Goal: Book appointment/travel/reservation

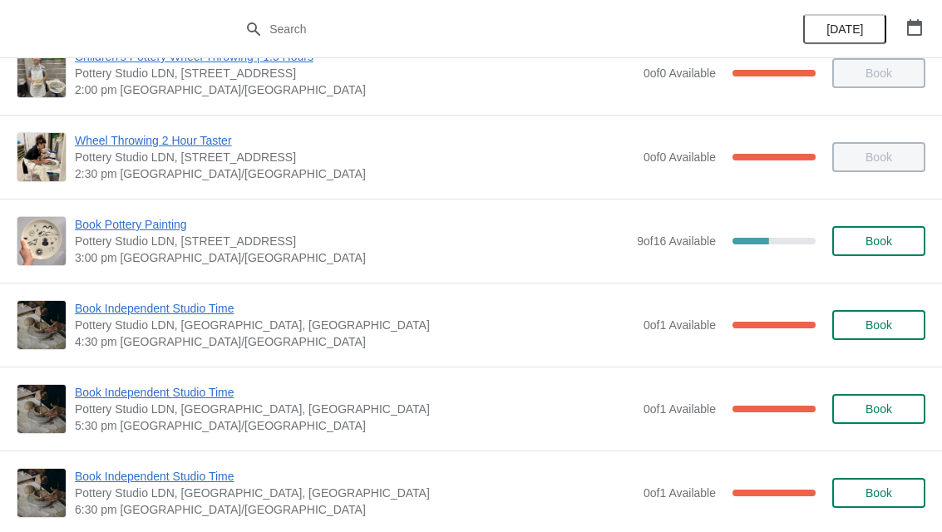
scroll to position [463, 0]
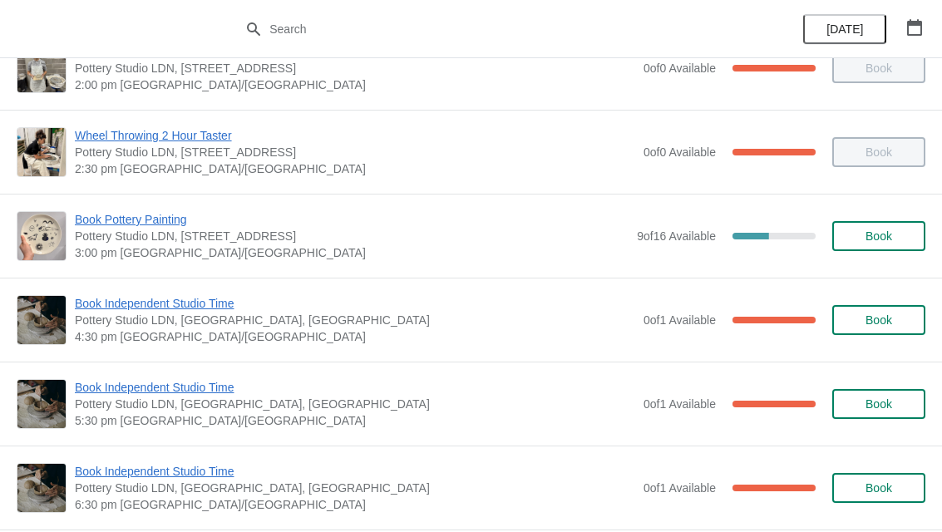
click at [885, 231] on span "Book" at bounding box center [878, 235] width 27 height 13
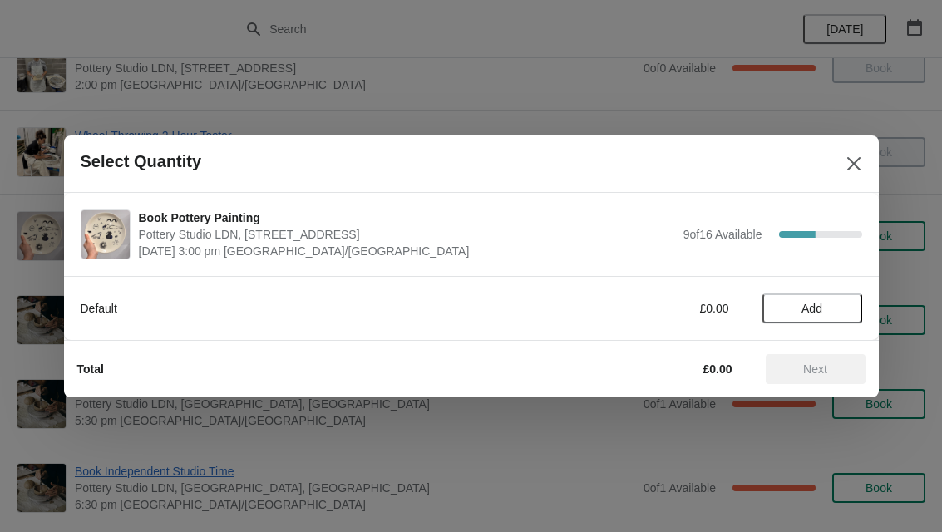
click at [830, 303] on span "Add" at bounding box center [812, 308] width 70 height 13
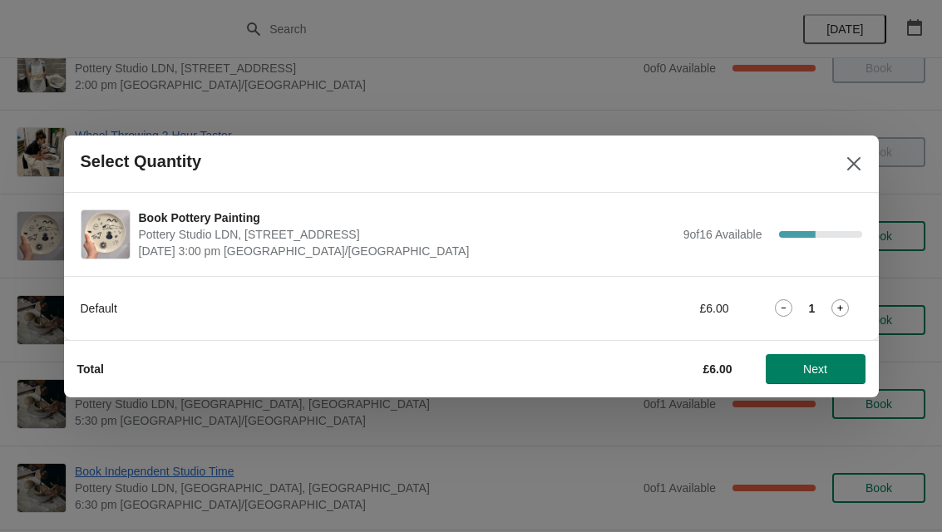
click at [835, 360] on button "Next" at bounding box center [816, 369] width 100 height 30
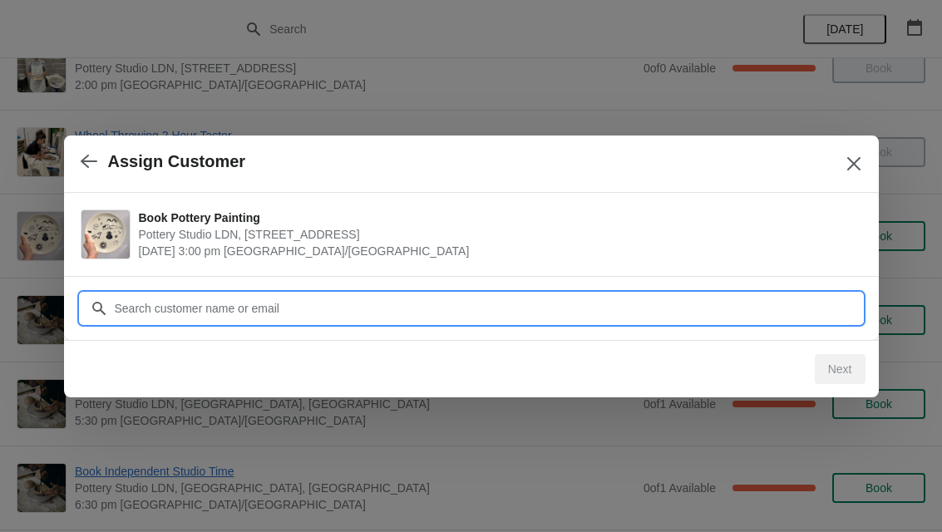
click at [738, 307] on input "Customer" at bounding box center [488, 308] width 748 height 30
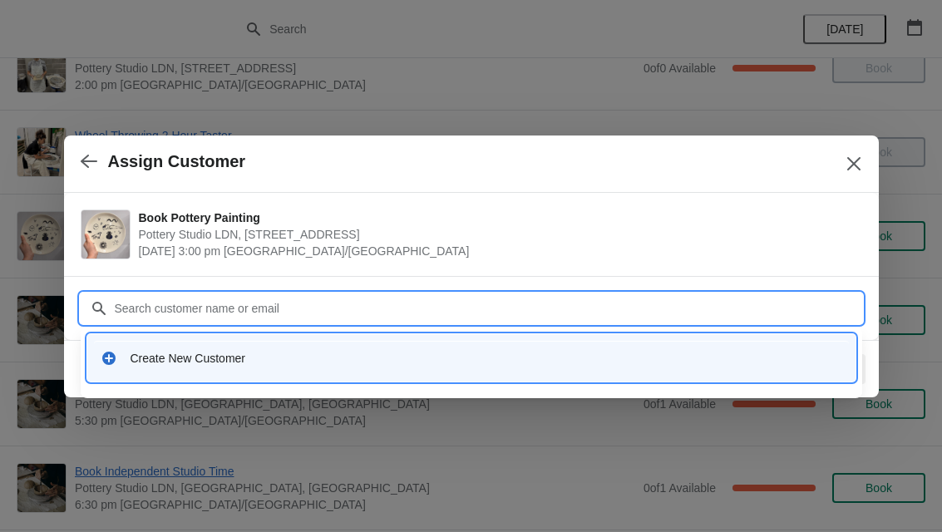
click at [260, 357] on div "Create New Customer" at bounding box center [487, 358] width 712 height 17
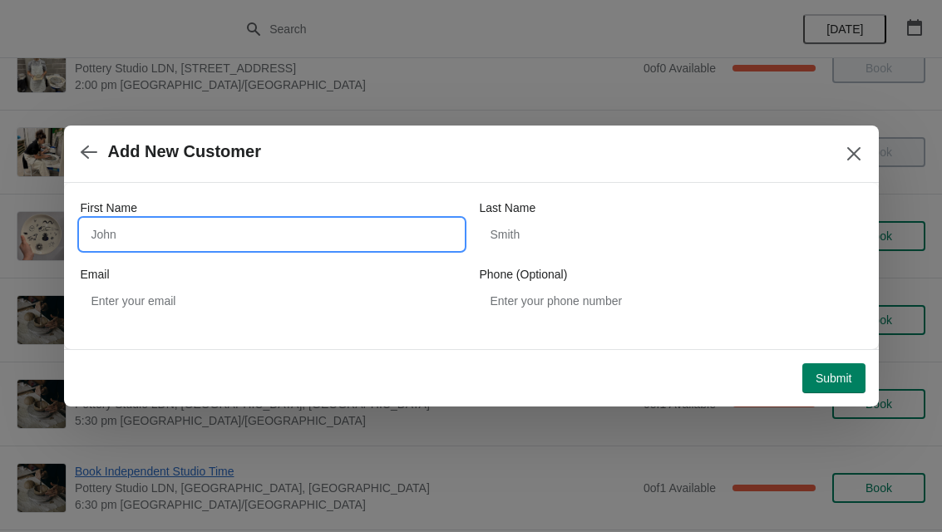
click at [296, 244] on input "First Name" at bounding box center [272, 234] width 382 height 30
type input "Poroma"
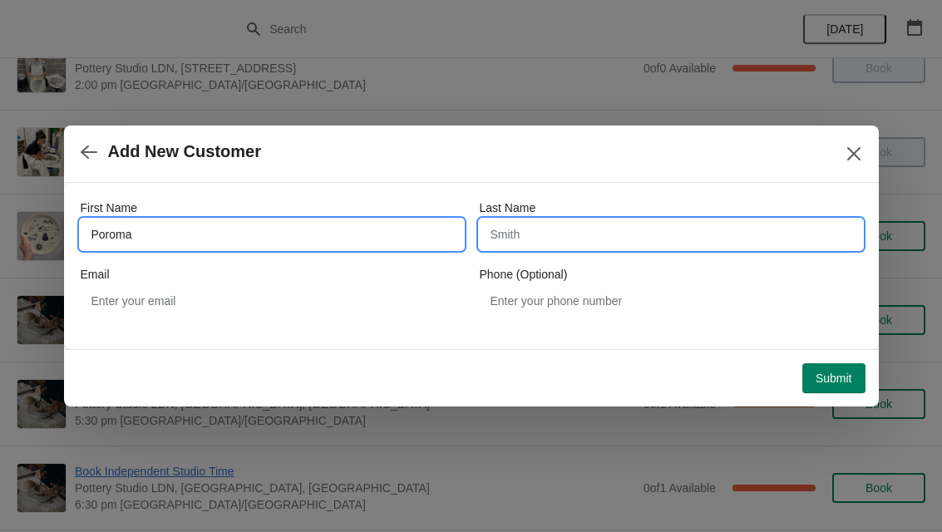
click at [618, 228] on input "Last Name" at bounding box center [671, 234] width 382 height 30
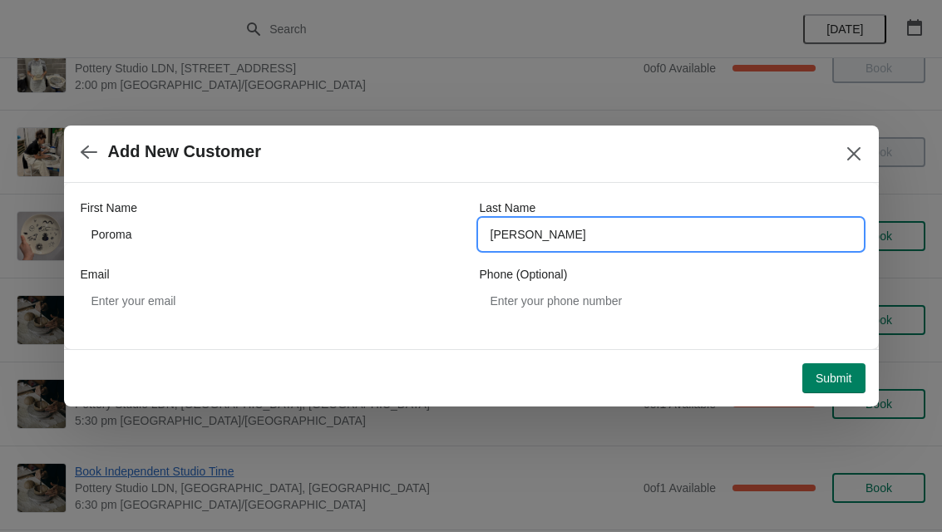
type input "[PERSON_NAME]"
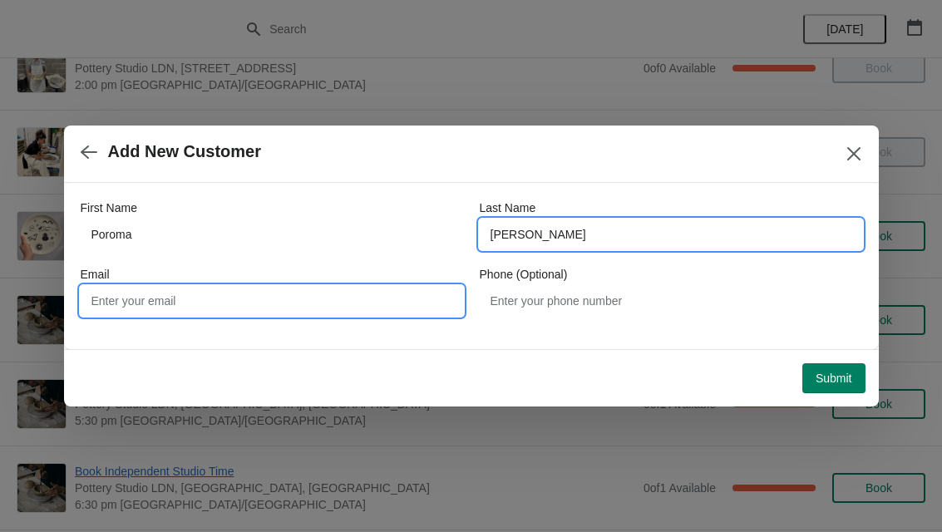
click at [241, 293] on input "Email" at bounding box center [272, 301] width 382 height 30
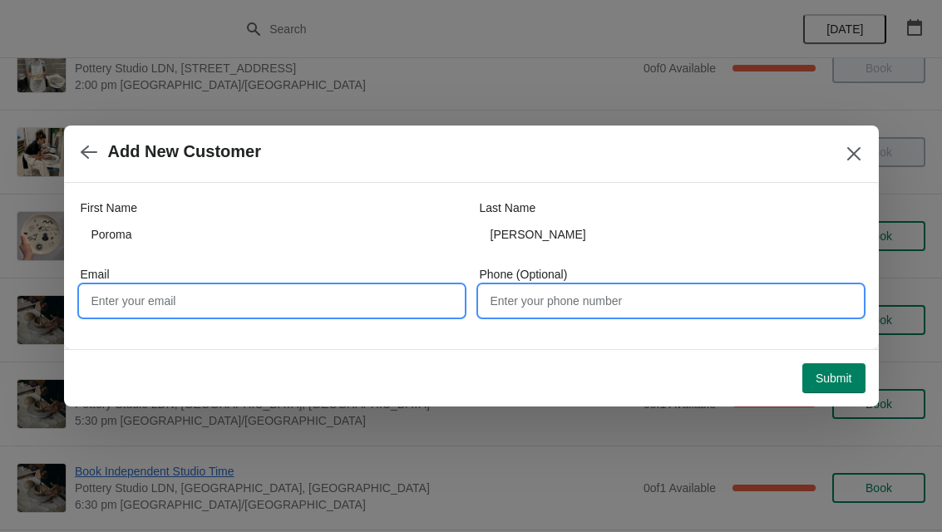
click at [627, 297] on input "Phone (Optional)" at bounding box center [671, 301] width 382 height 30
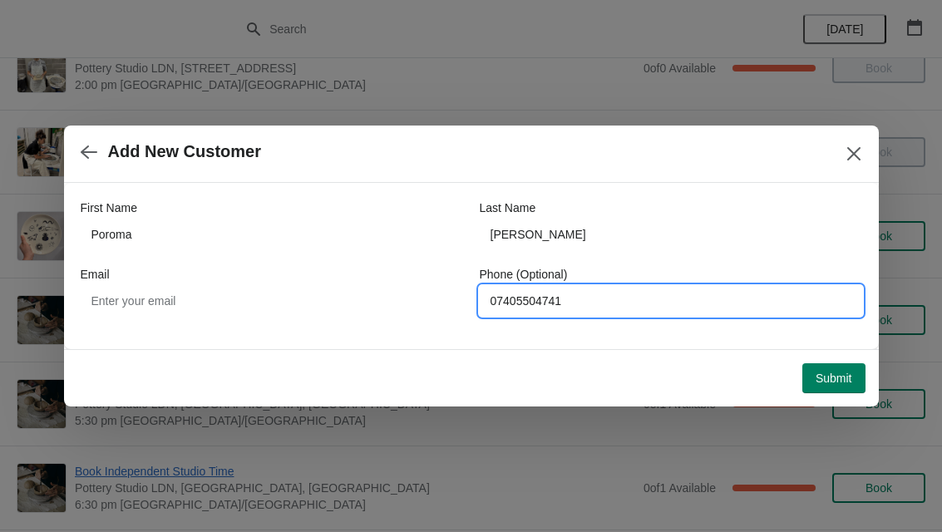
type input "07405504741"
click at [841, 372] on span "Submit" at bounding box center [834, 378] width 37 height 13
click at [683, 298] on input "07405504741" at bounding box center [671, 301] width 382 height 30
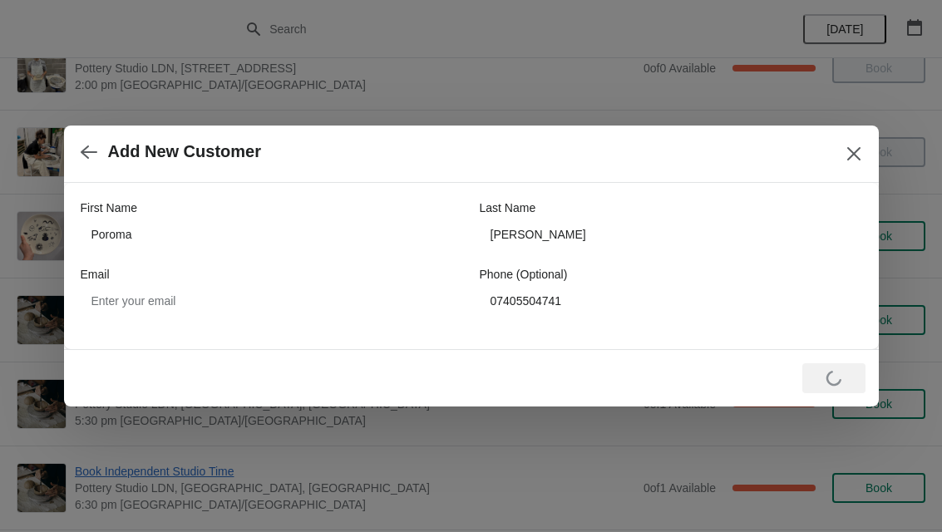
click at [862, 157] on button "Close" at bounding box center [854, 154] width 30 height 30
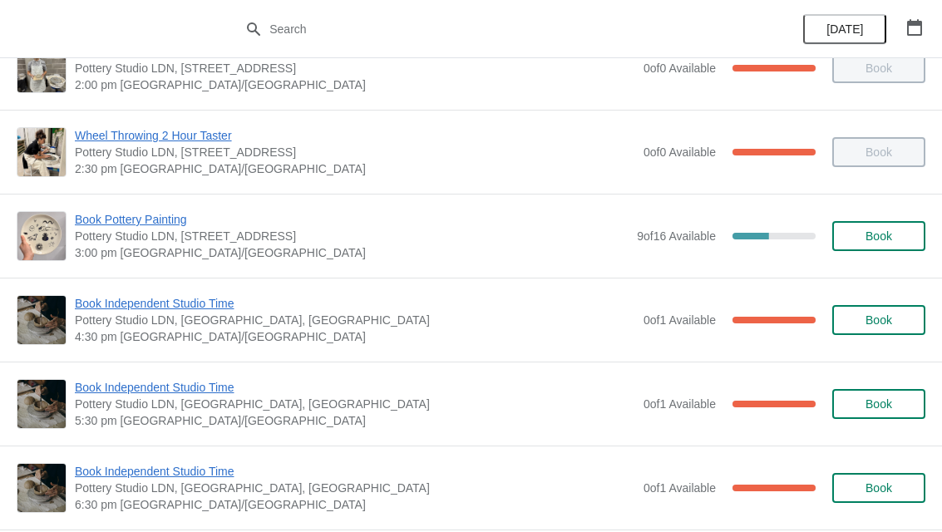
click at [882, 229] on span "Book" at bounding box center [878, 235] width 27 height 13
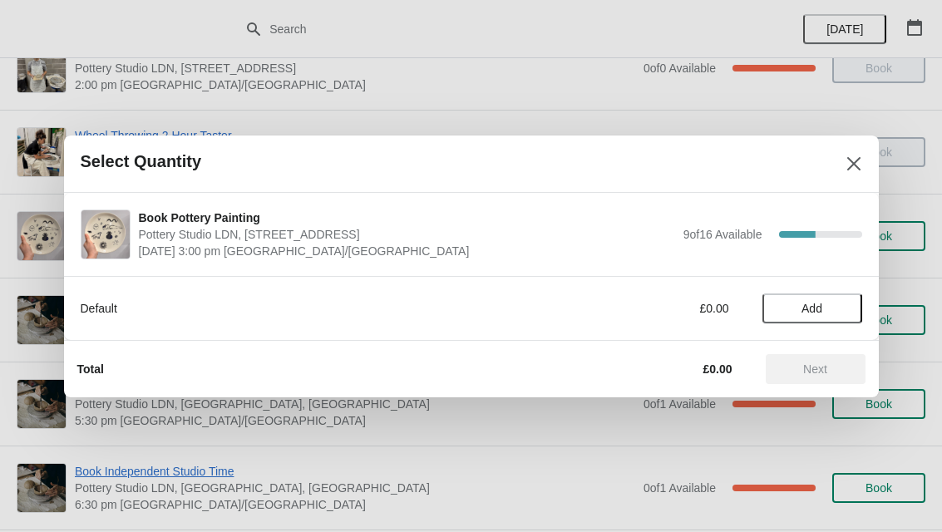
click at [829, 303] on span "Add" at bounding box center [812, 308] width 70 height 13
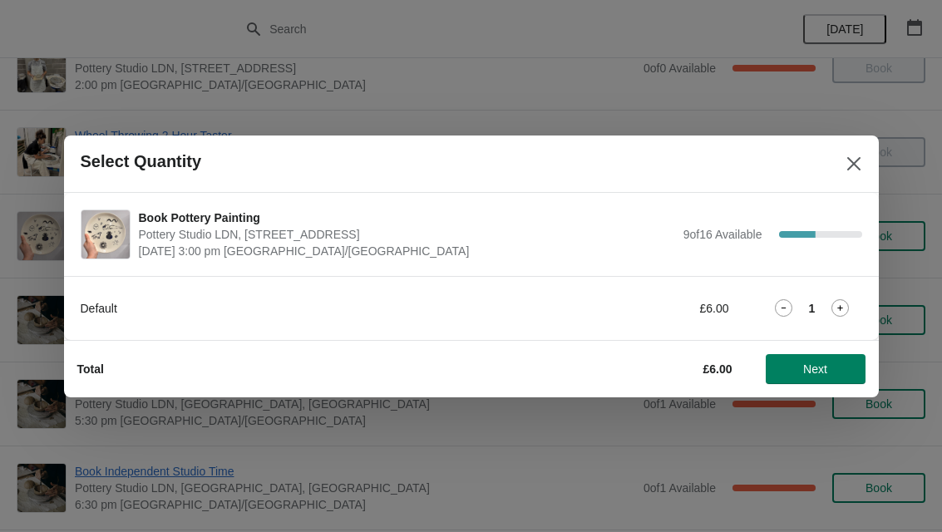
click at [835, 373] on span "Next" at bounding box center [815, 368] width 73 height 13
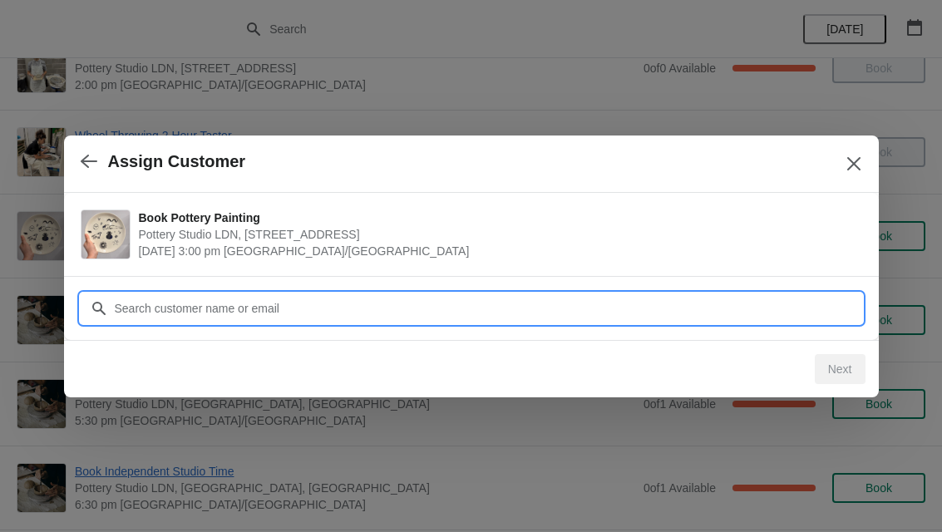
click at [489, 294] on input "Customer" at bounding box center [488, 308] width 748 height 30
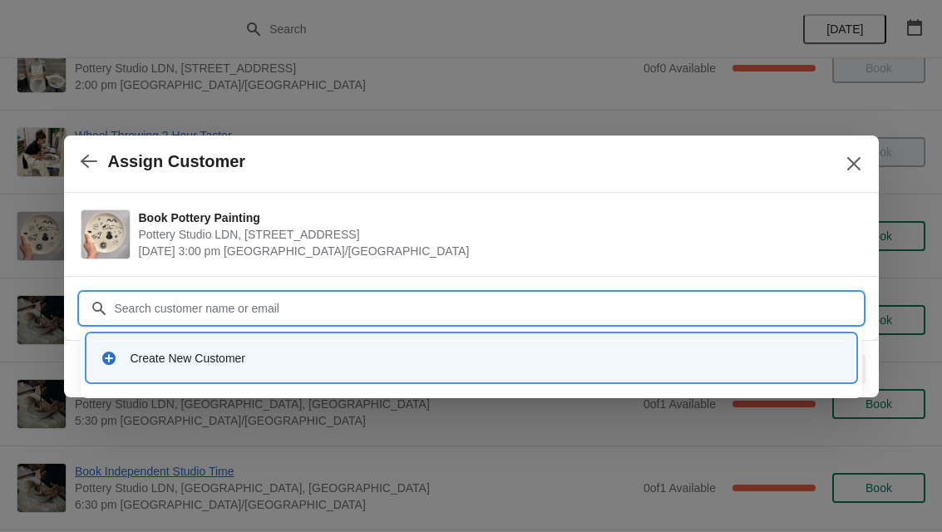
click at [442, 348] on div "Create New Customer" at bounding box center [471, 358] width 755 height 34
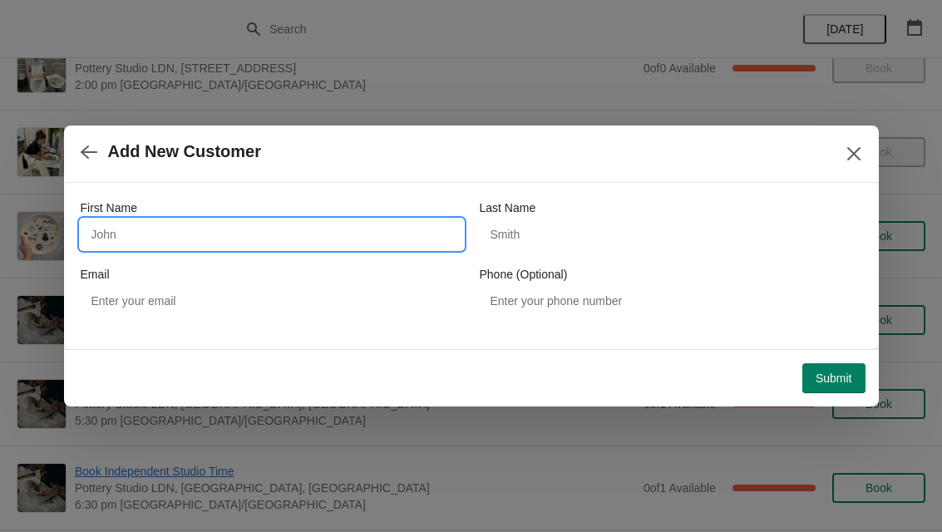
click at [162, 228] on input "First Name" at bounding box center [272, 234] width 382 height 30
type input "Poroma"
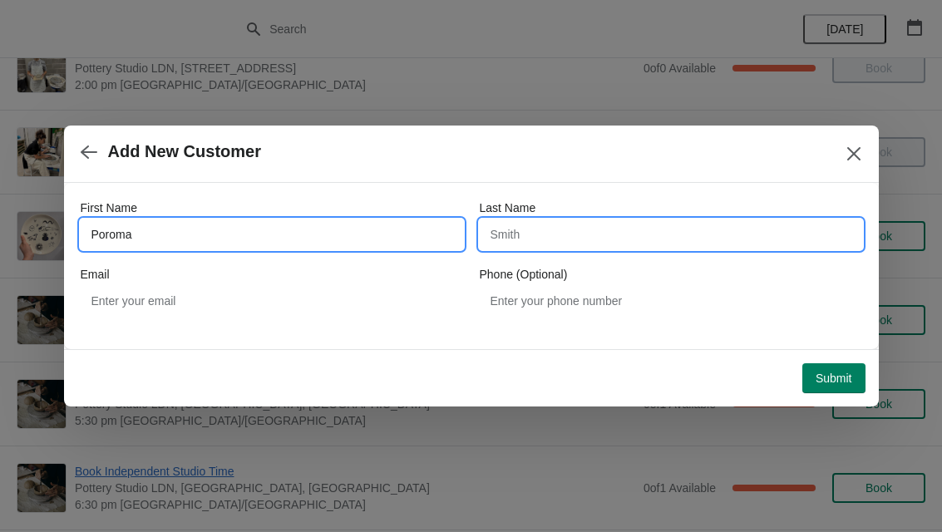
click at [595, 221] on input "Last Name" at bounding box center [671, 234] width 382 height 30
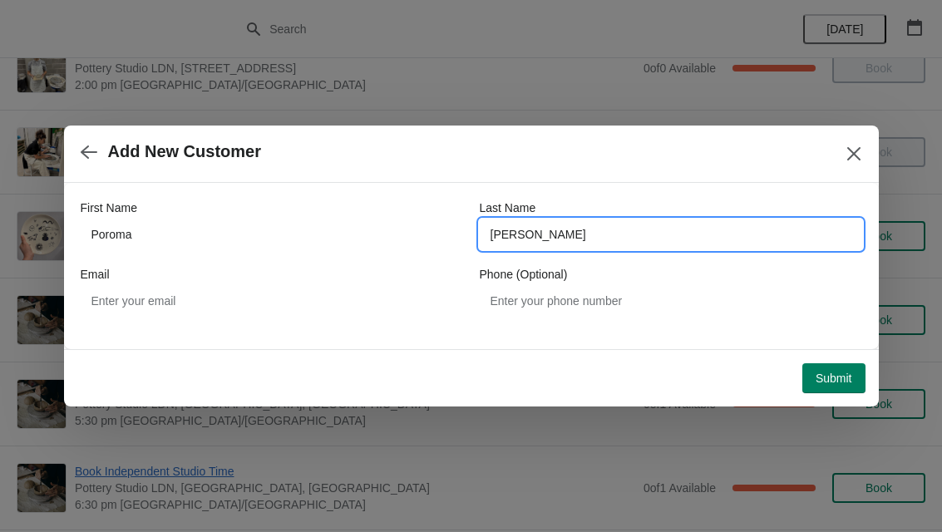
type input "[PERSON_NAME]"
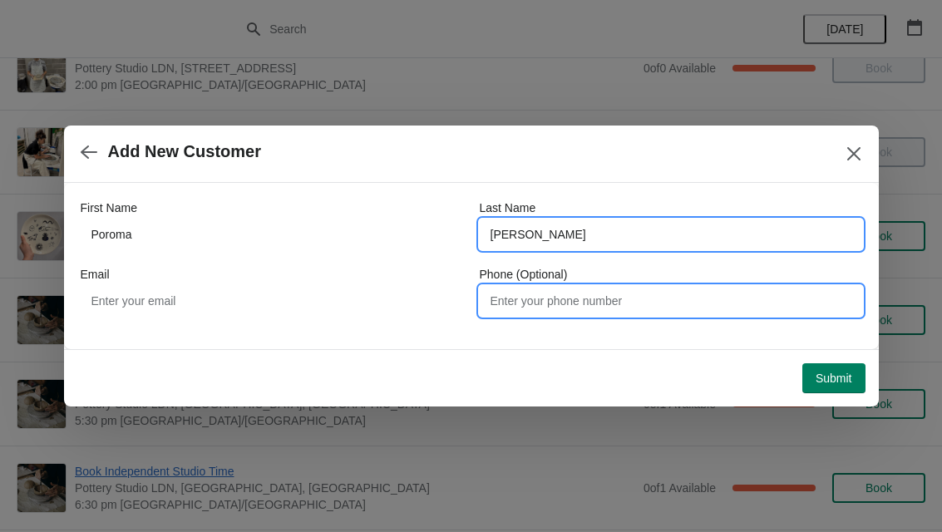
click at [599, 298] on input "Phone (Optional)" at bounding box center [671, 301] width 382 height 30
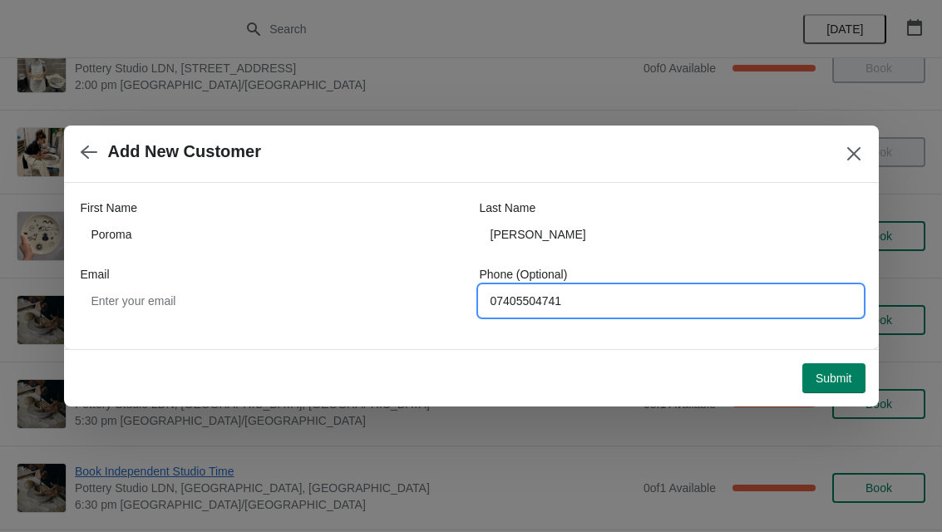
type input "07405504741"
click at [834, 380] on span "Submit" at bounding box center [834, 378] width 37 height 13
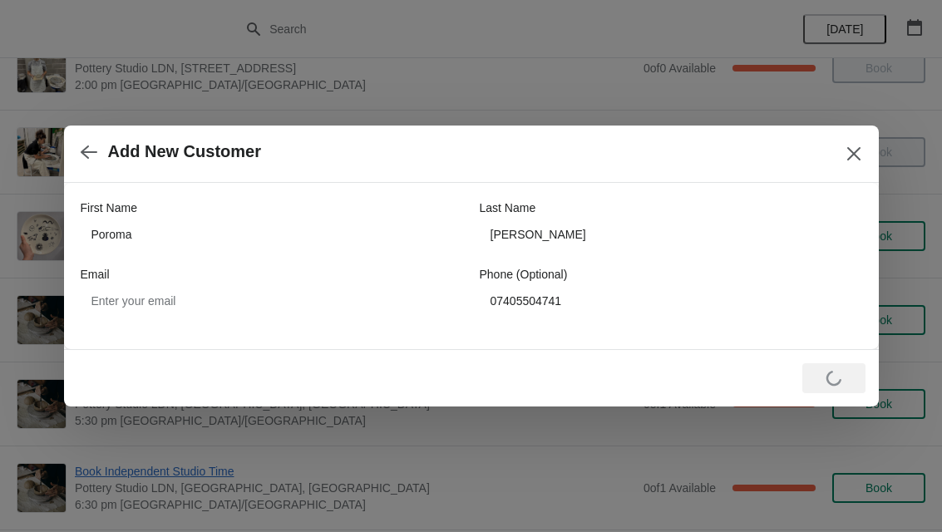
click at [864, 150] on button "Close" at bounding box center [854, 154] width 30 height 30
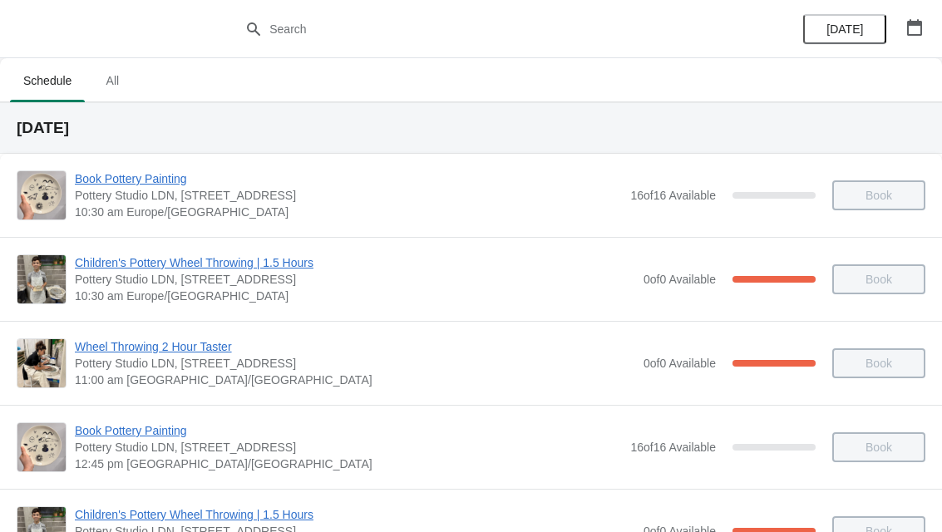
scroll to position [463, 0]
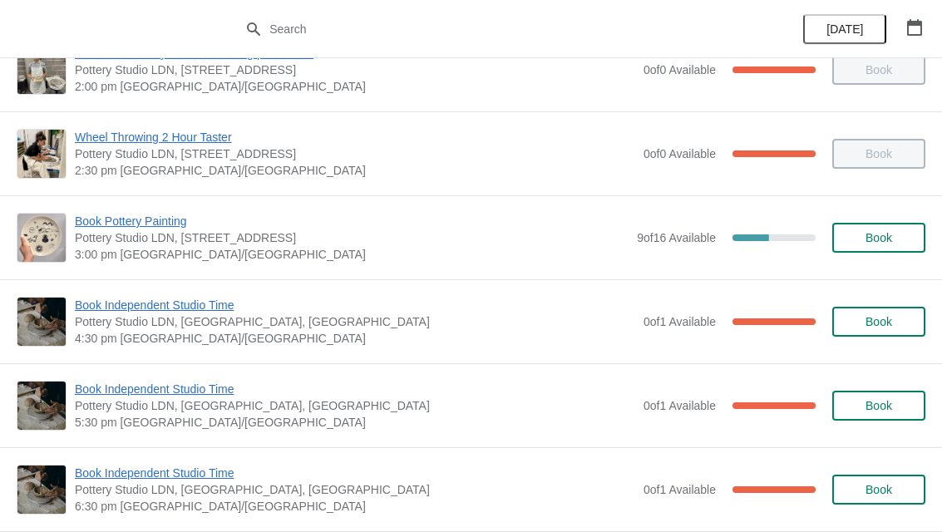
scroll to position [423, 0]
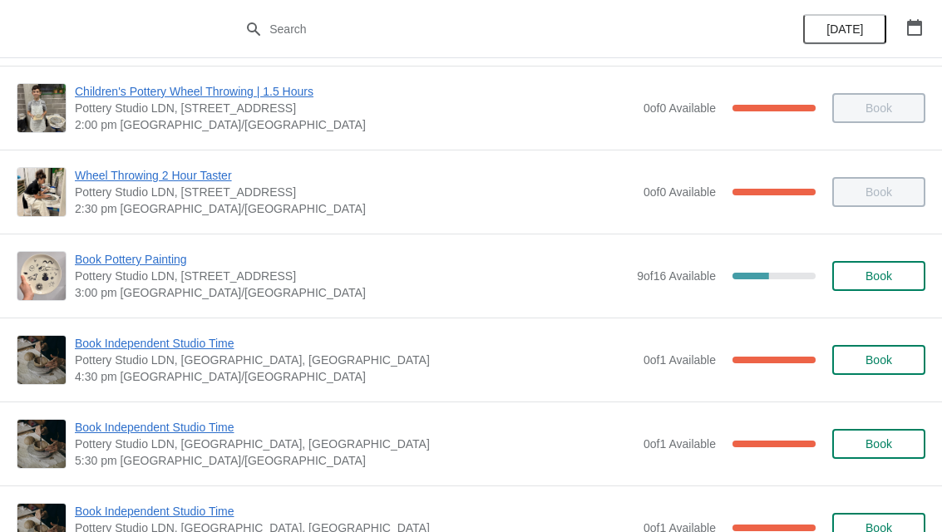
click at [883, 278] on span "Book" at bounding box center [878, 275] width 27 height 13
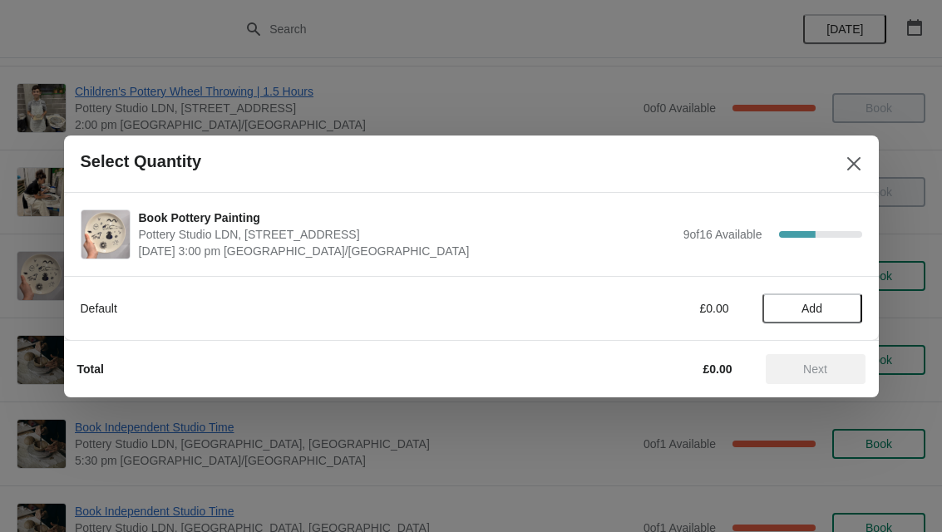
click at [826, 305] on span "Add" at bounding box center [812, 308] width 70 height 13
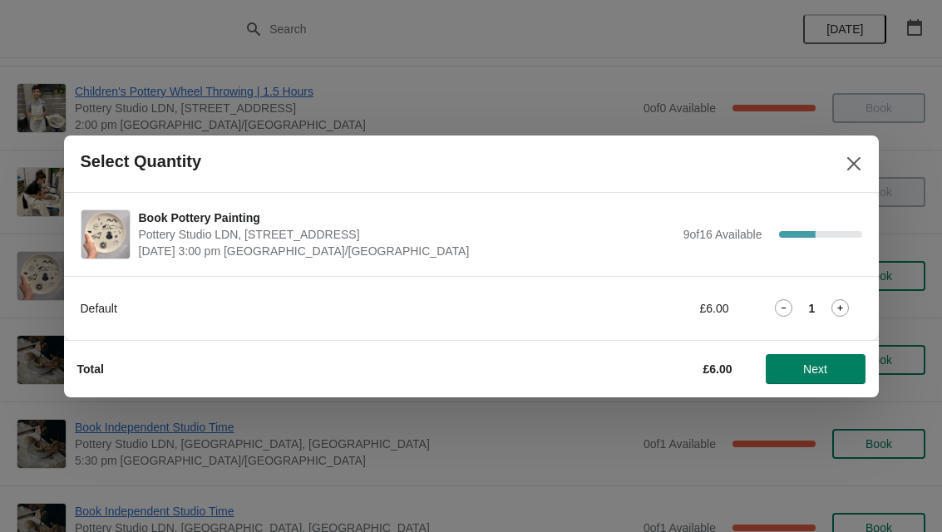
click at [814, 369] on span "Next" at bounding box center [815, 368] width 24 height 13
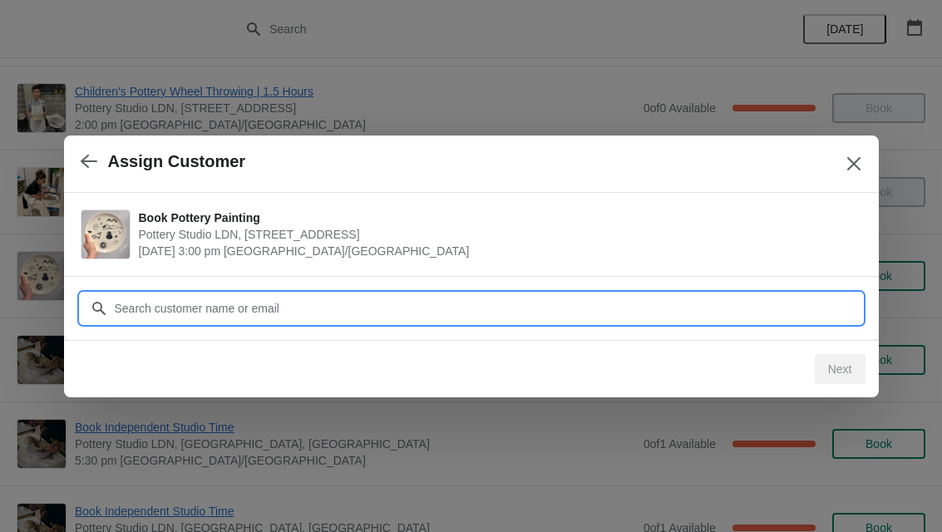
click at [544, 299] on input "Customer" at bounding box center [488, 308] width 748 height 30
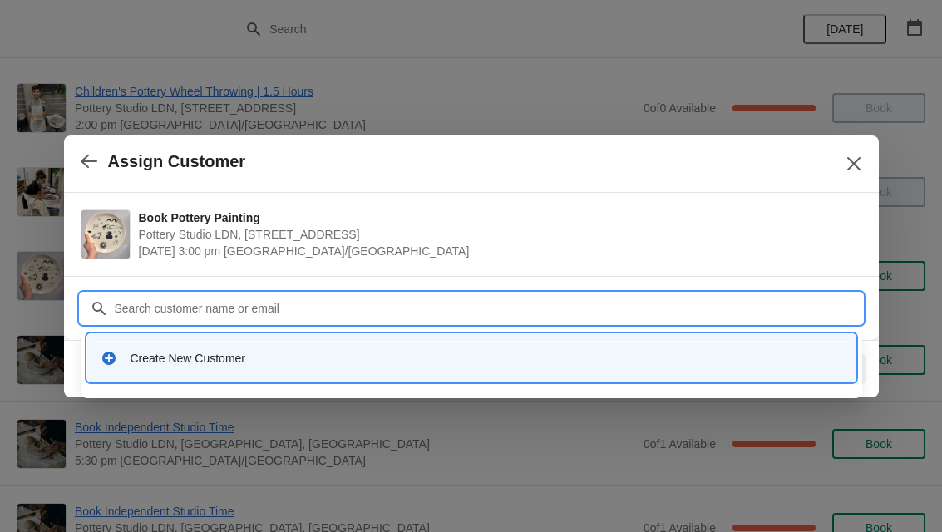
click at [578, 351] on div "Create New Customer" at bounding box center [487, 358] width 712 height 17
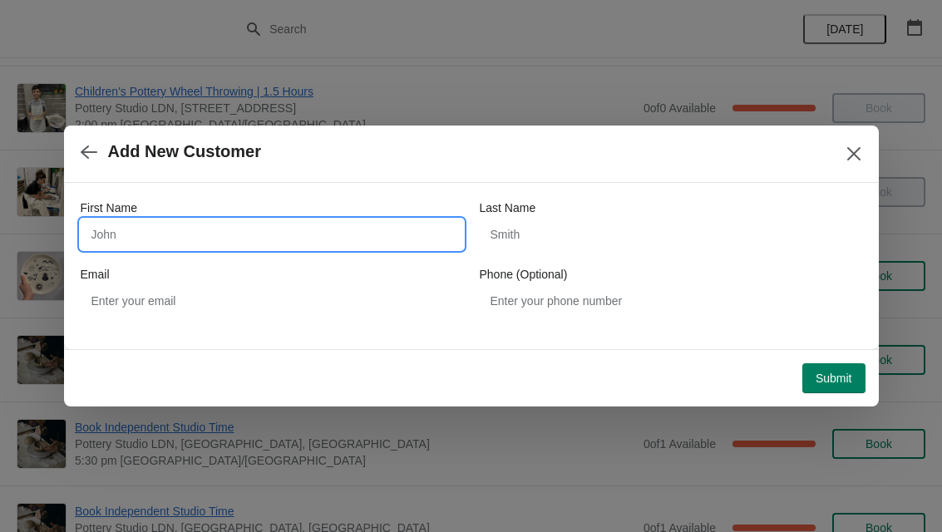
click at [307, 224] on input "First Name" at bounding box center [272, 234] width 382 height 30
type input "Poroma"
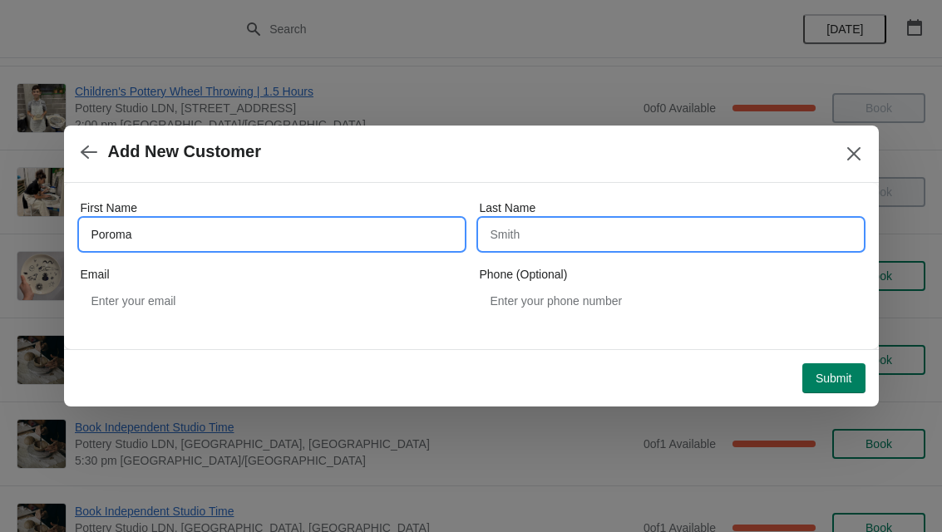
click at [674, 227] on input "Last Name" at bounding box center [671, 234] width 382 height 30
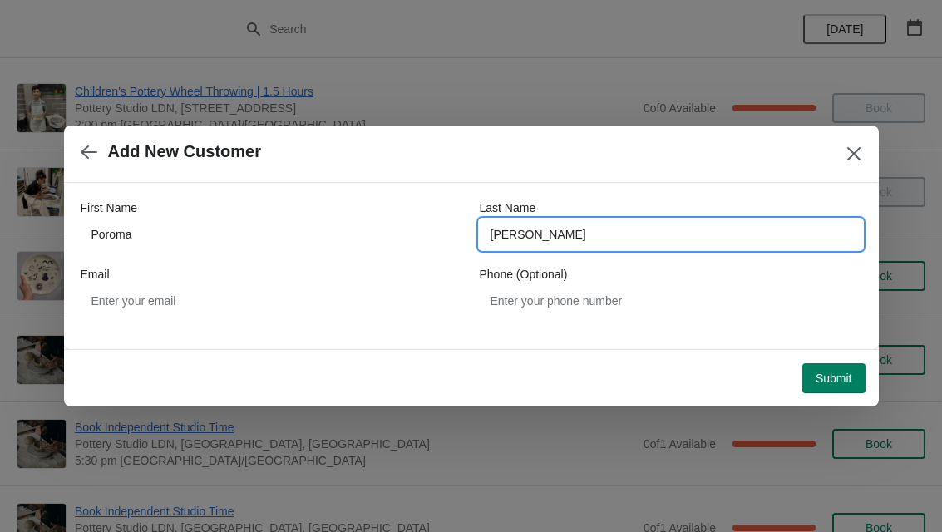
type input "[PERSON_NAME]"
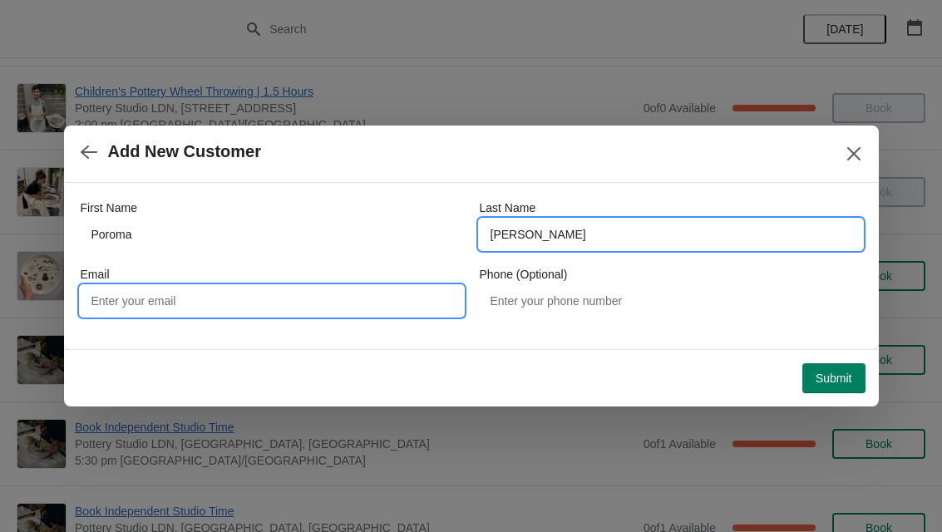
click at [323, 291] on input "Email" at bounding box center [272, 301] width 382 height 30
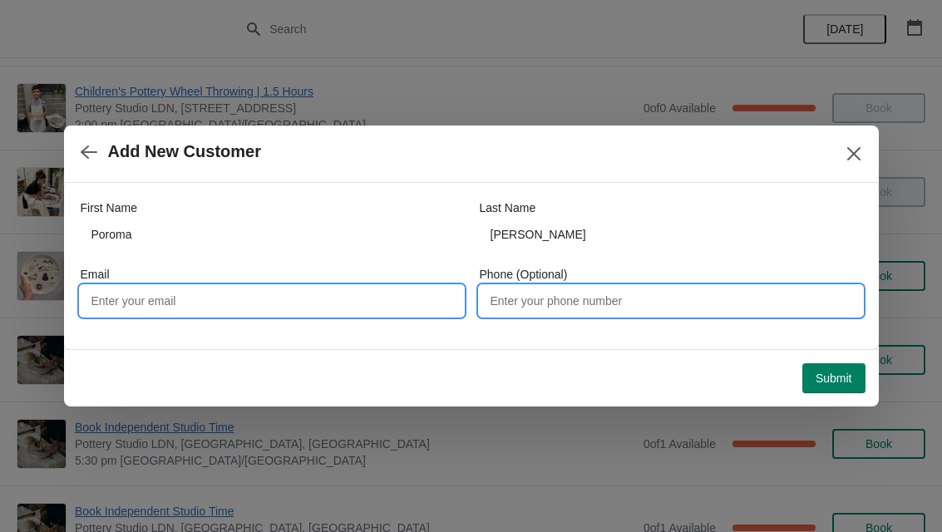
click at [703, 292] on input "Phone (Optional)" at bounding box center [671, 301] width 382 height 30
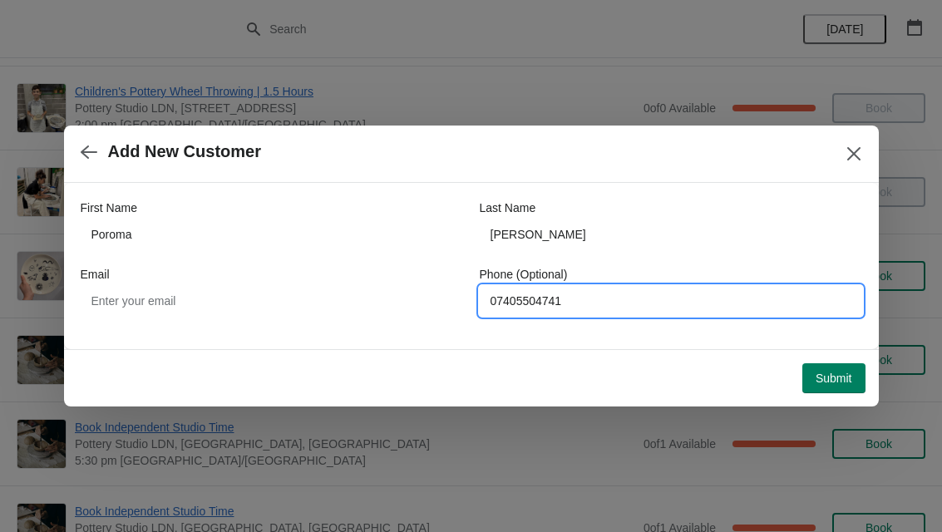
type input "07405504741"
click at [834, 370] on button "Submit" at bounding box center [833, 378] width 63 height 30
